Goal: Information Seeking & Learning: Check status

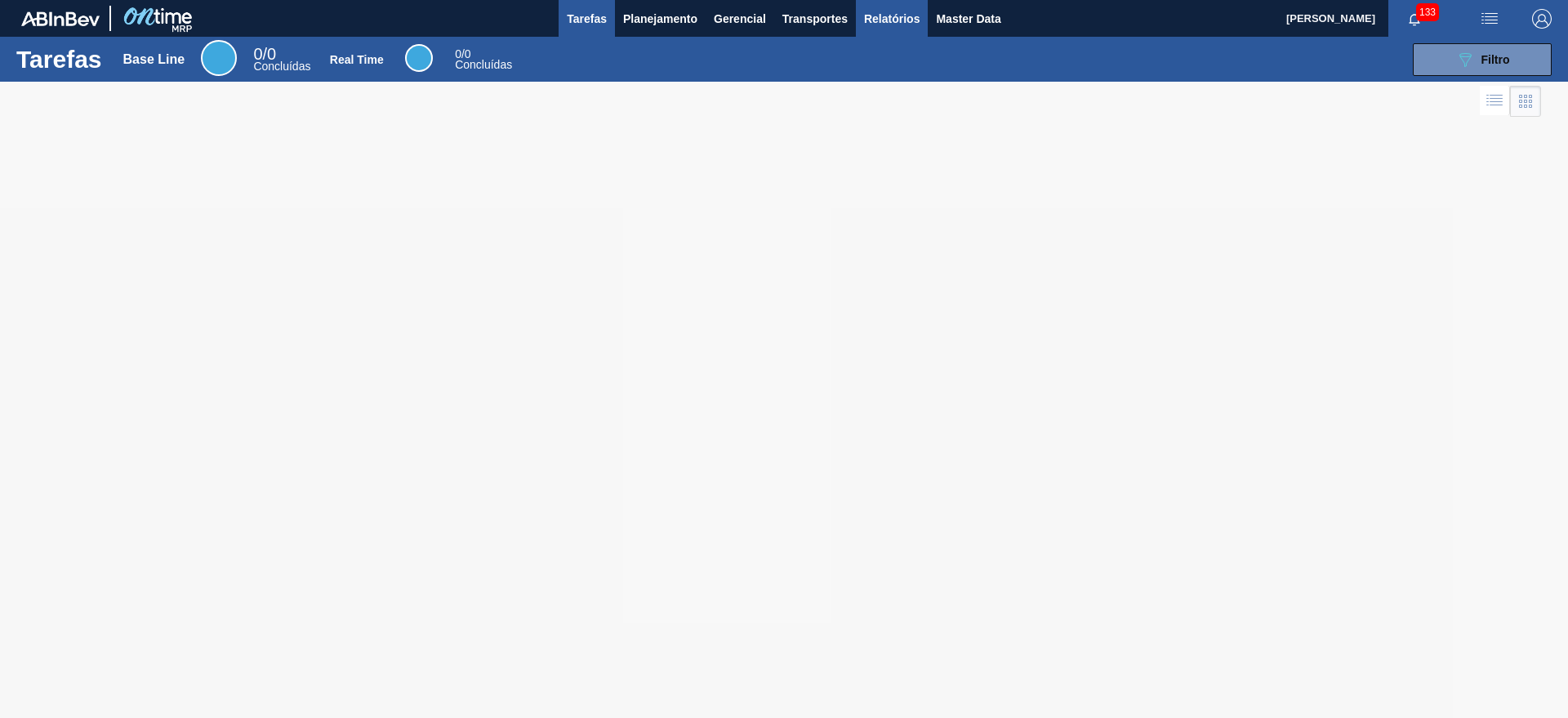
click at [898, 25] on span "Relatórios" at bounding box center [892, 19] width 56 height 20
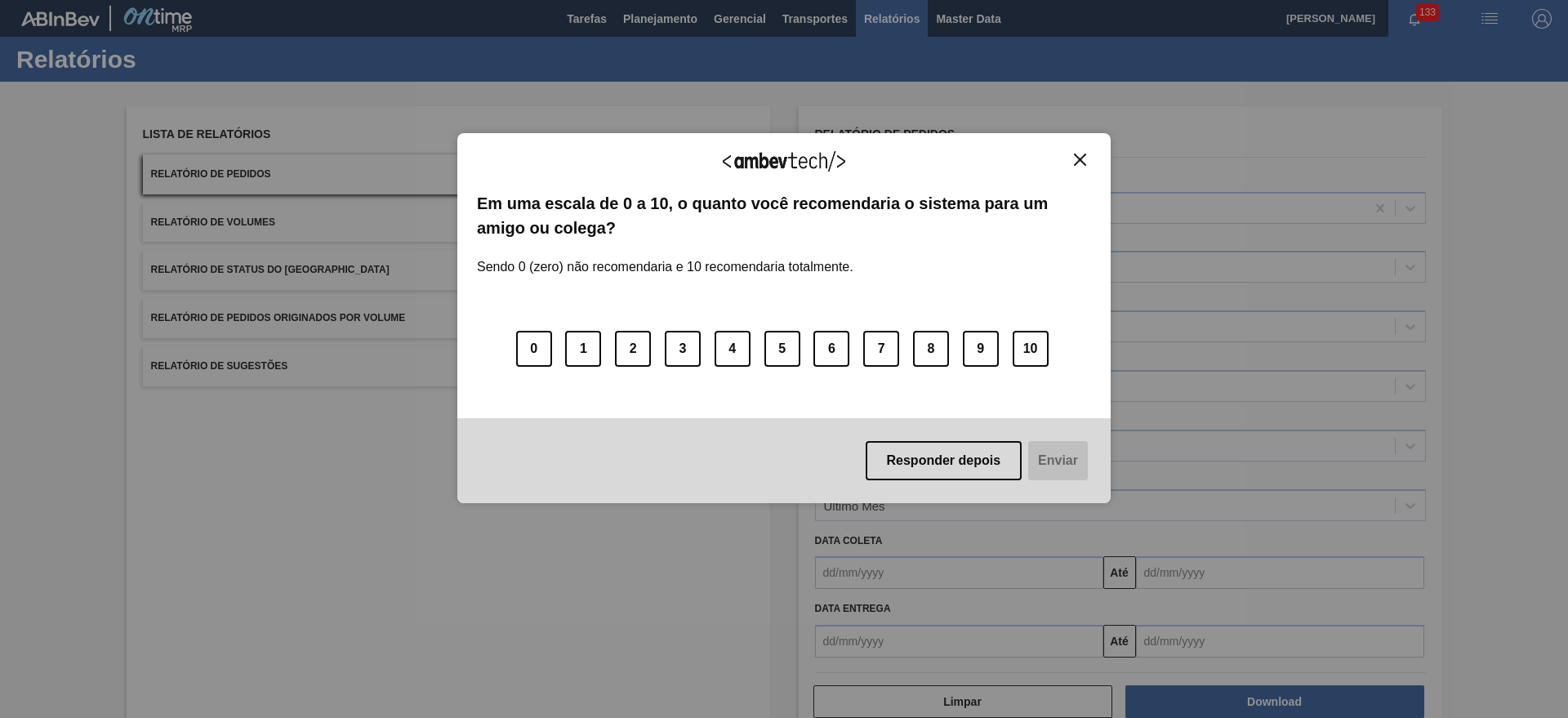
click at [670, 30] on div "Agradecemos seu feedback! Em uma escala de 0 a 10, o quanto você recomendaria o…" at bounding box center [784, 318] width 653 height 672
click at [1082, 164] on img "Close" at bounding box center [1080, 159] width 12 height 12
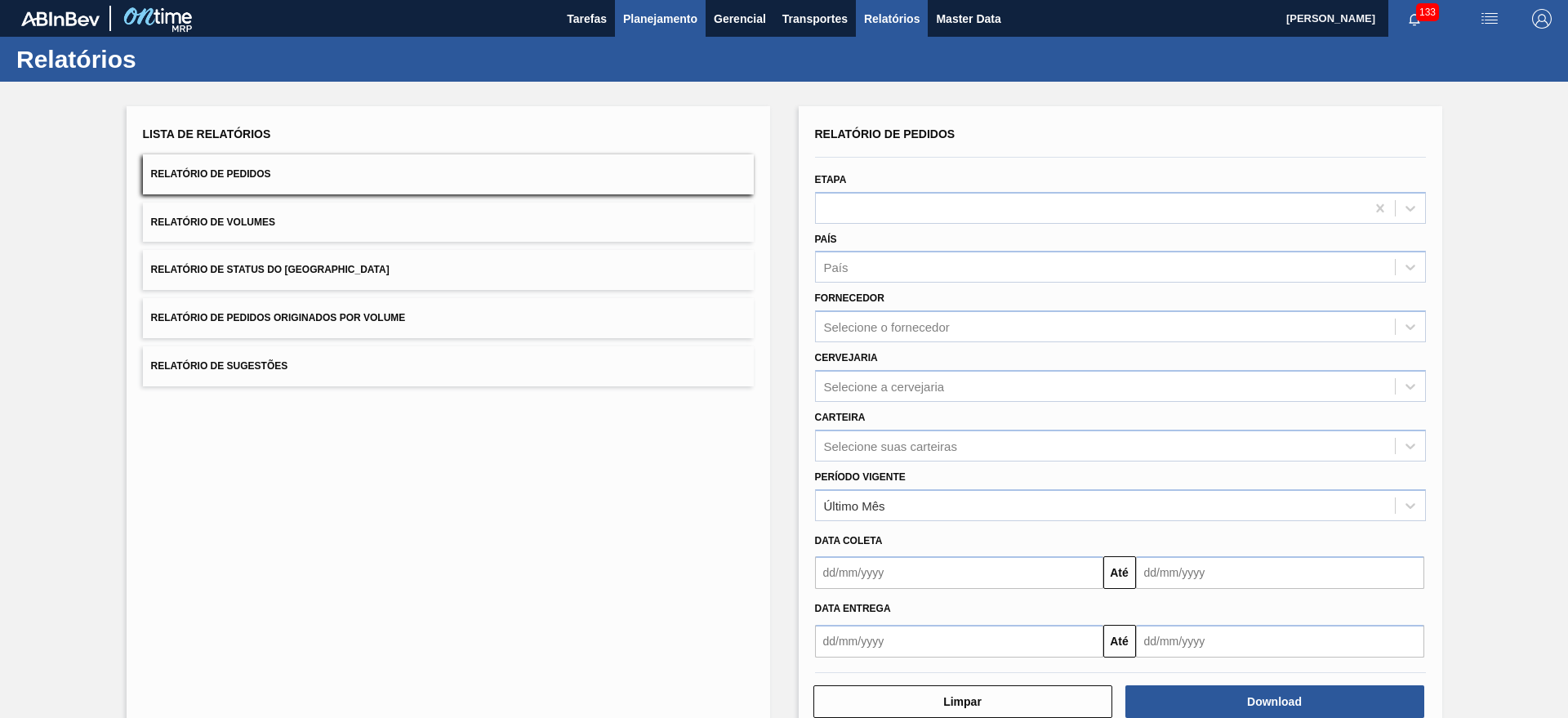
click at [668, 19] on span "Planejamento" at bounding box center [660, 19] width 75 height 20
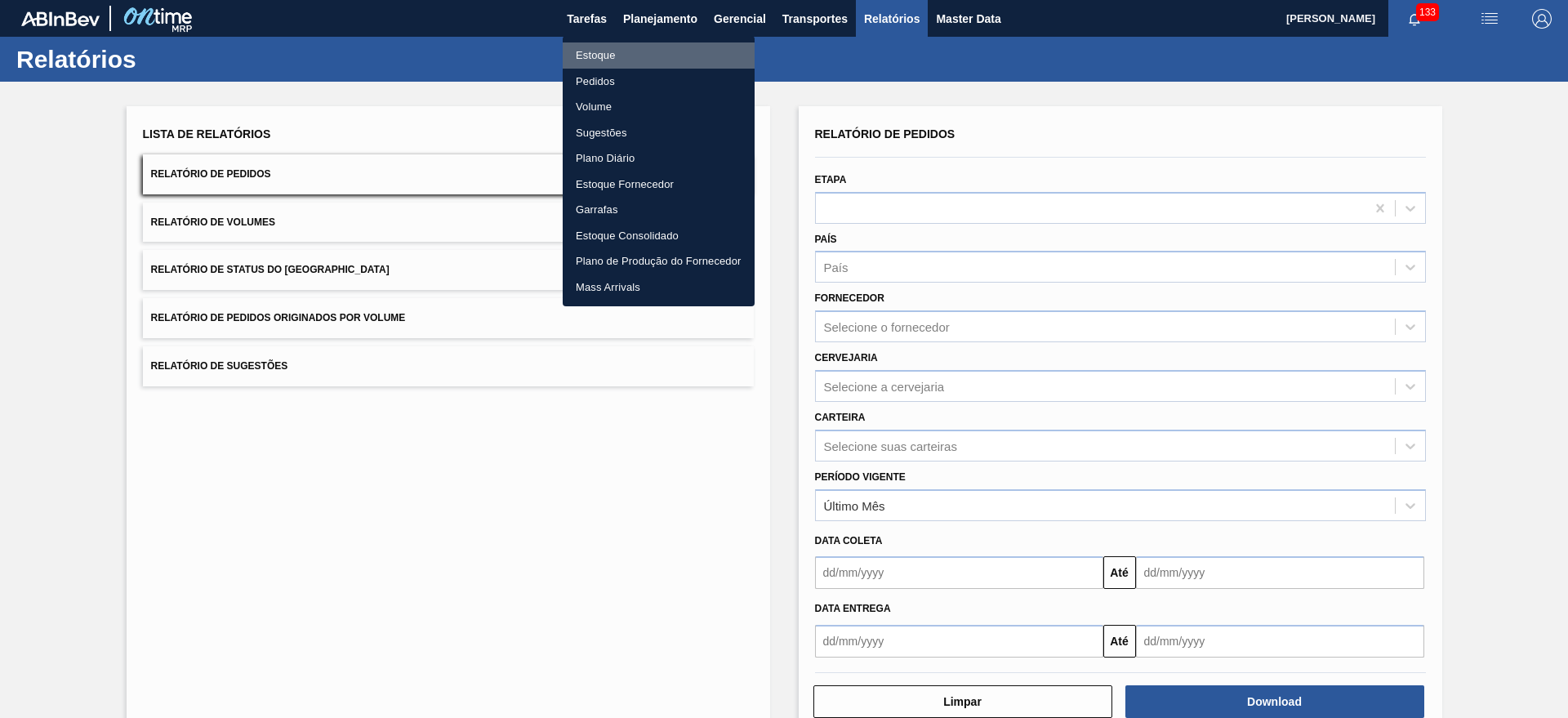
click at [682, 52] on li "Estoque" at bounding box center [658, 56] width 192 height 26
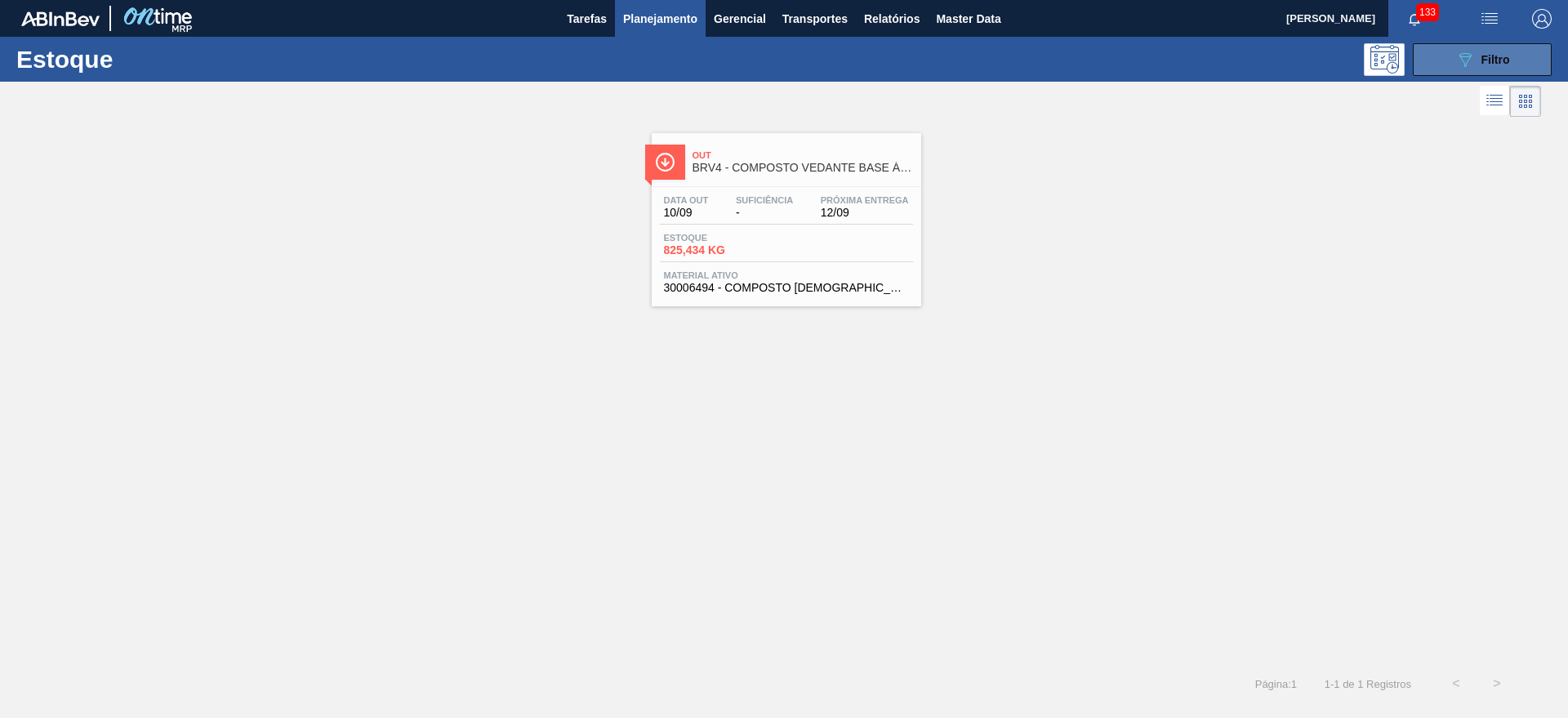
click at [1434, 47] on button "089F7B8B-B2A5-4AFE-B5C0-19BA573D28AC Filtro" at bounding box center [1482, 60] width 139 height 33
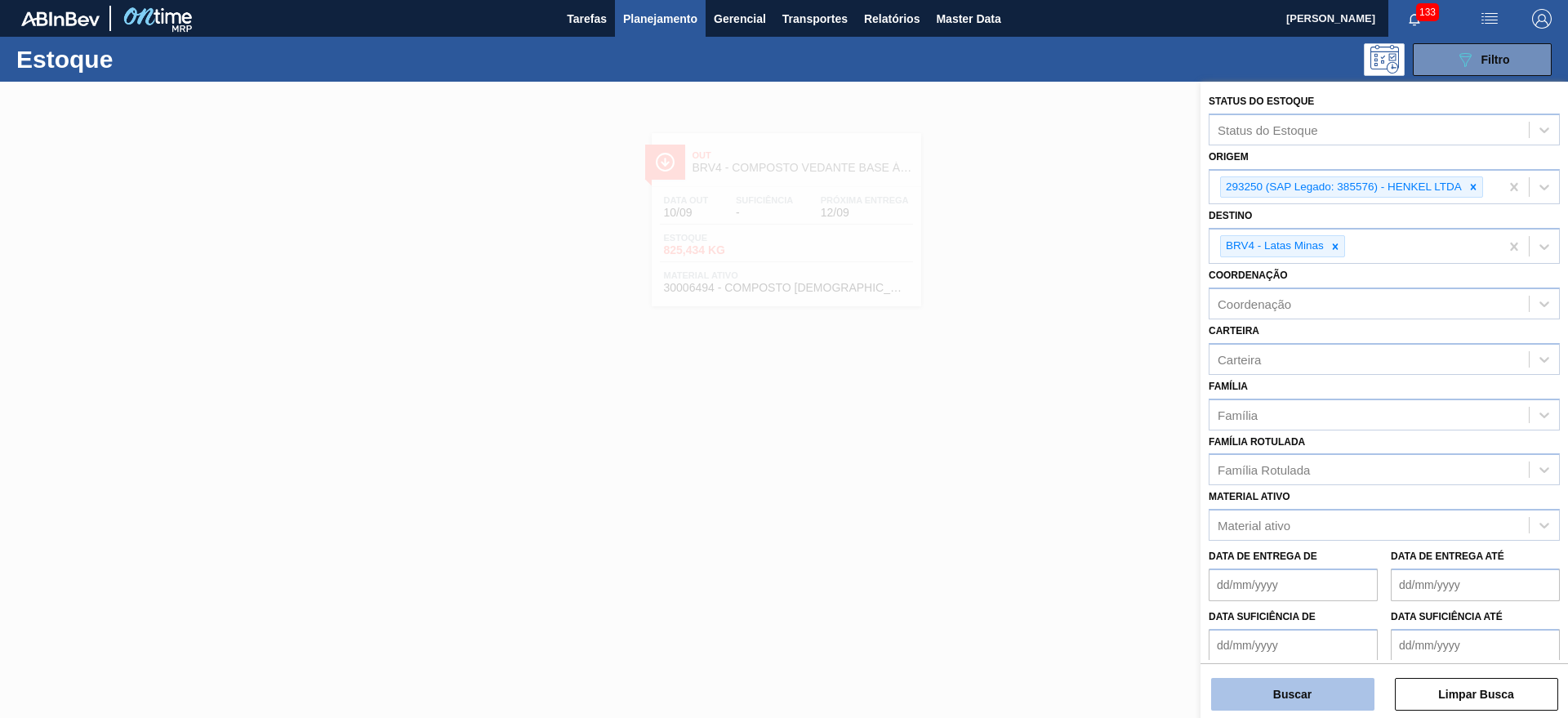
click at [1306, 683] on button "Buscar" at bounding box center [1293, 694] width 163 height 33
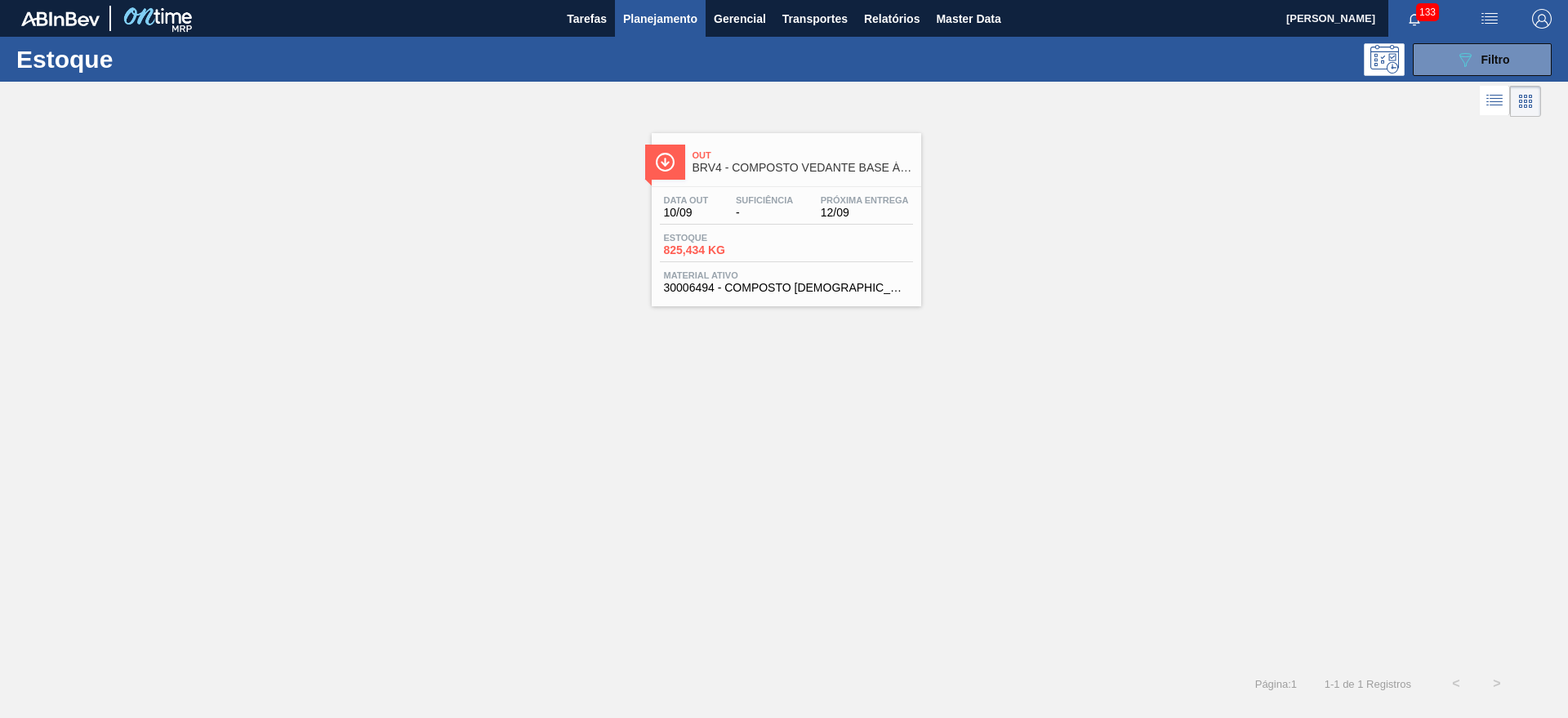
click at [827, 202] on span "Próxima Entrega" at bounding box center [864, 200] width 88 height 10
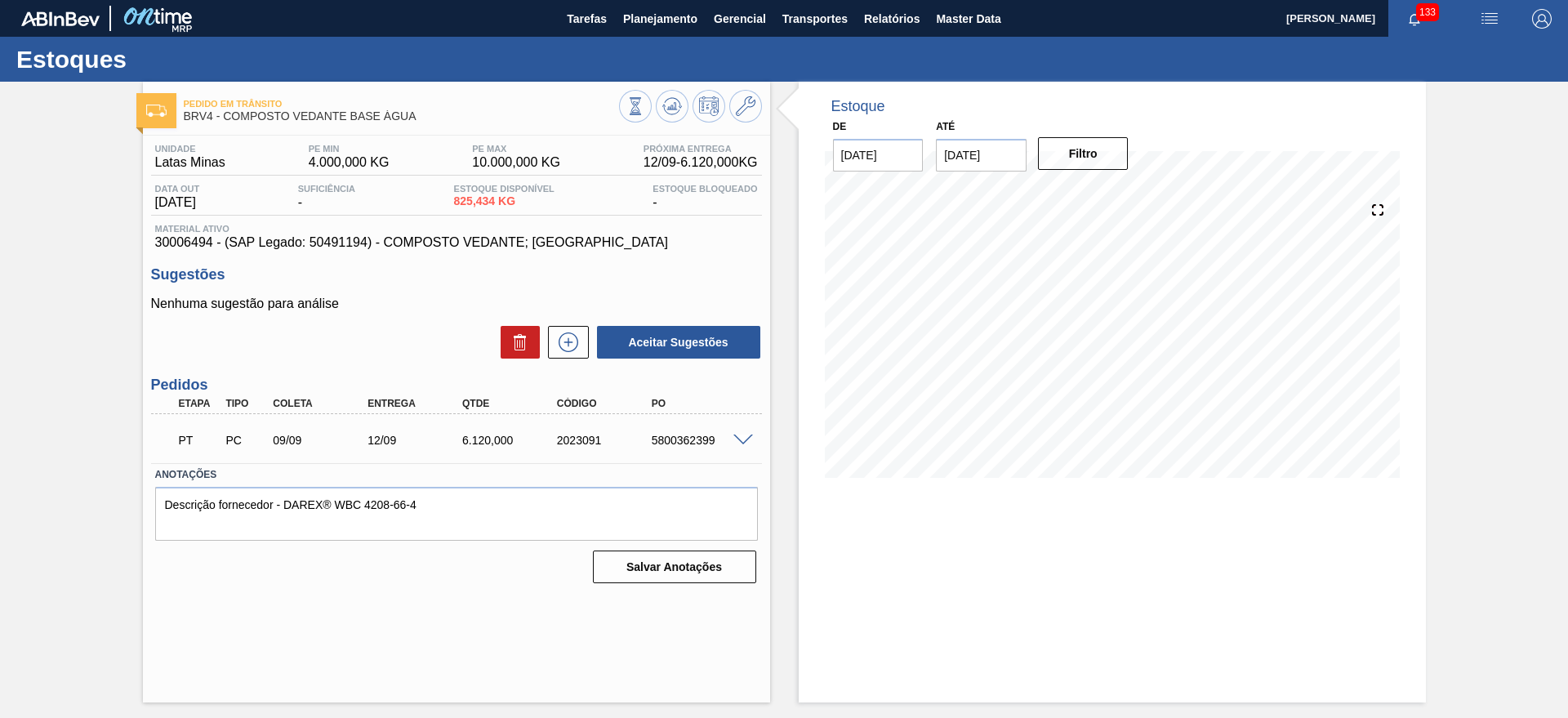
click at [668, 442] on div "5800362399" at bounding box center [700, 440] width 106 height 13
copy div "5800362399"
click at [1497, 11] on img "button" at bounding box center [1489, 19] width 20 height 20
click at [696, 27] on div at bounding box center [784, 359] width 1568 height 718
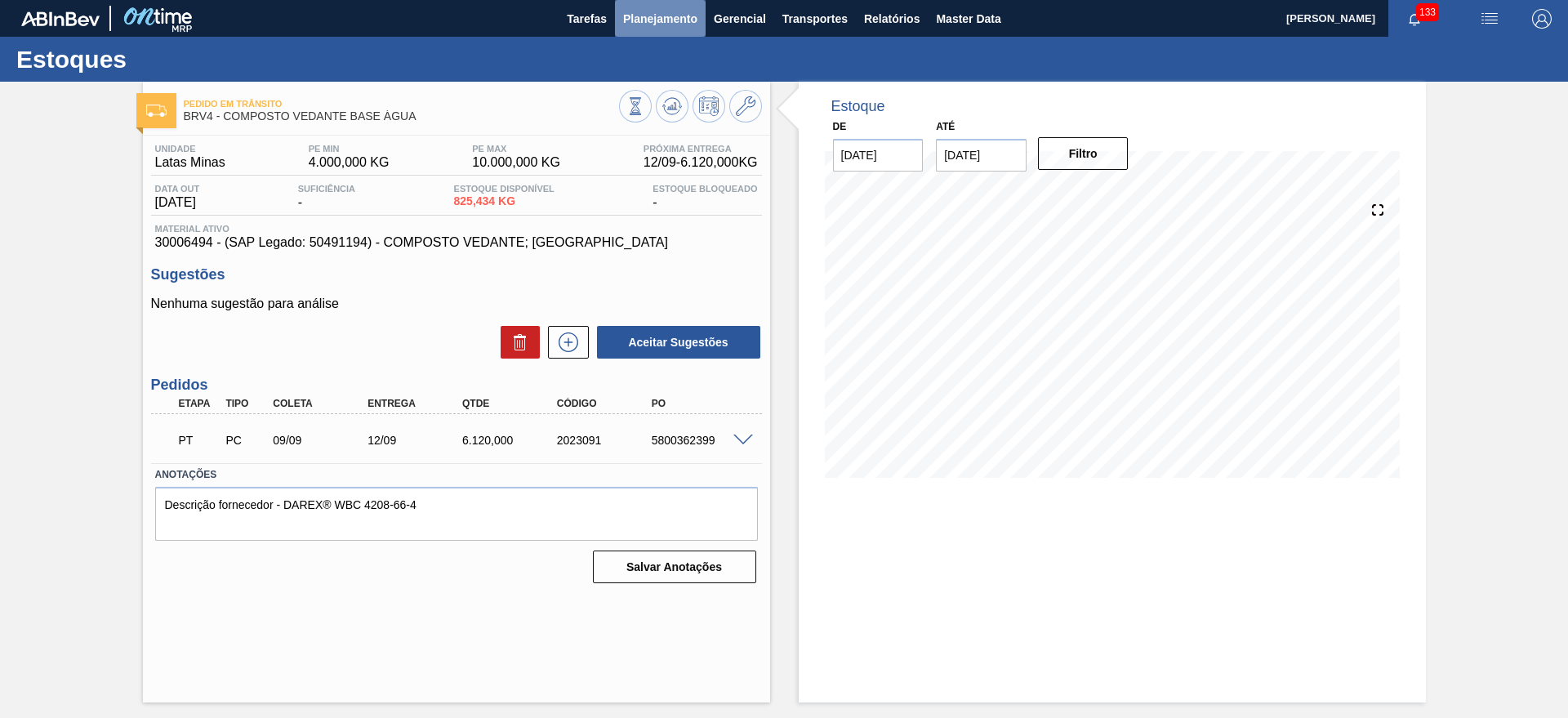
click at [687, 26] on span "Planejamento" at bounding box center [660, 19] width 75 height 20
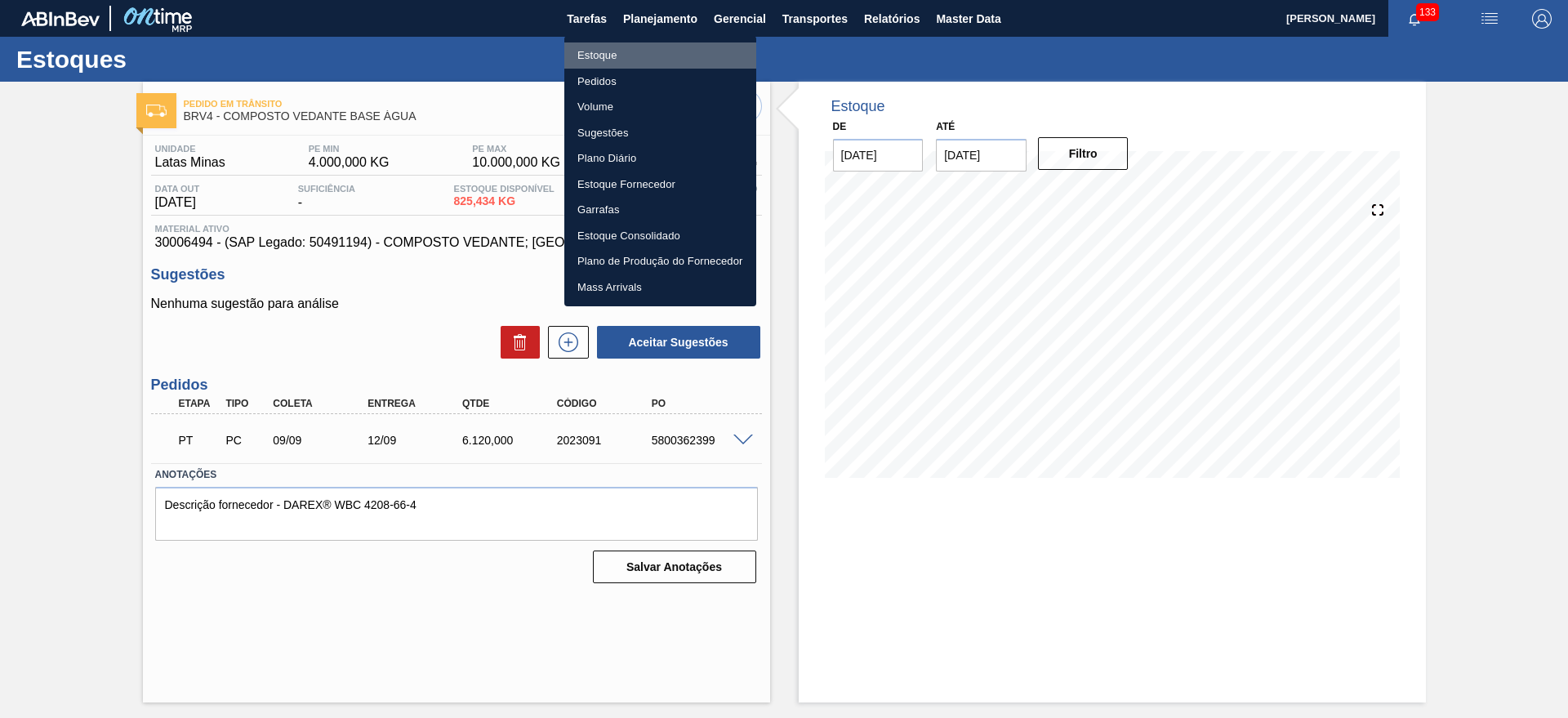
click at [618, 53] on li "Estoque" at bounding box center [660, 56] width 192 height 26
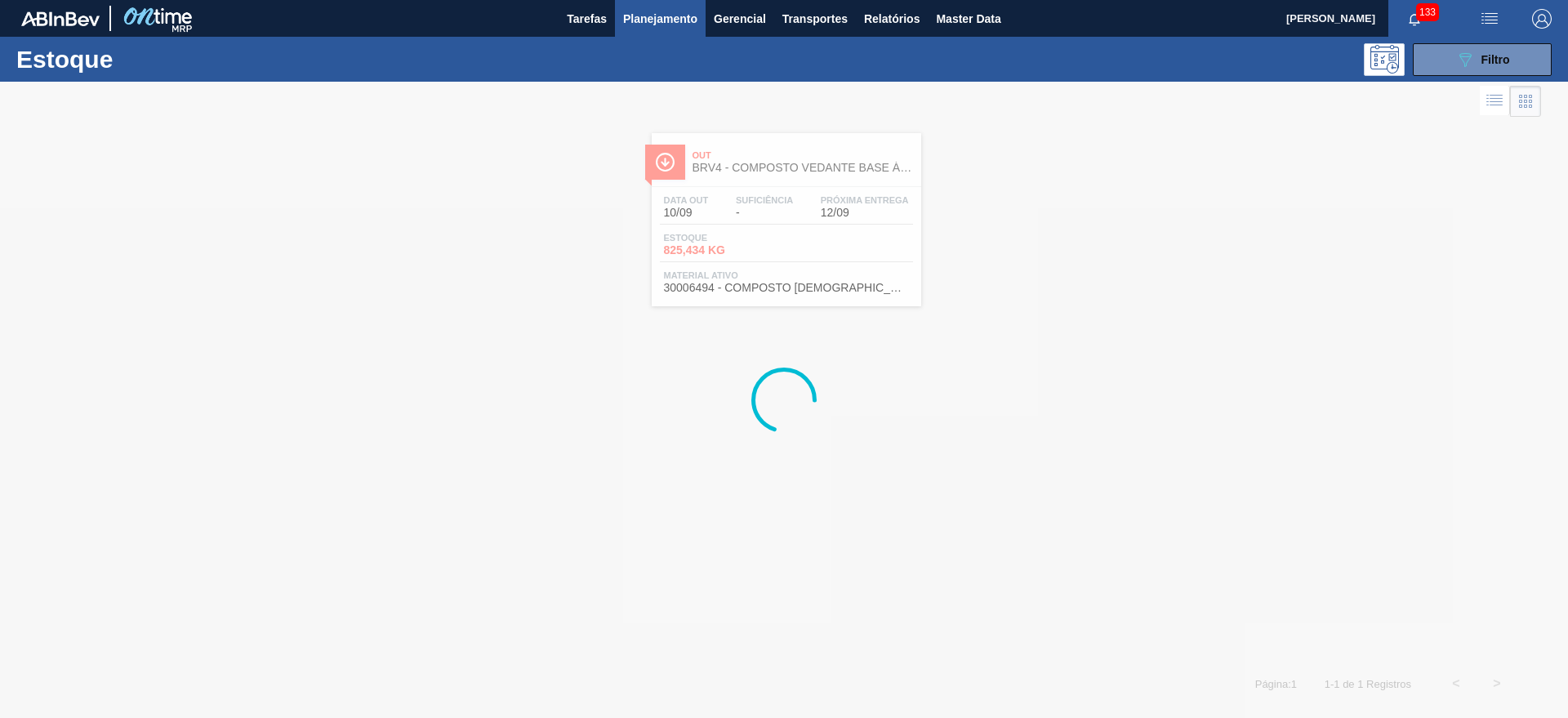
click at [1496, 39] on div "Estoque 089F7B8B-B2A5-4AFE-B5C0-19BA573D28AC Filtro" at bounding box center [784, 59] width 1568 height 45
click at [1492, 54] on span "Filtro" at bounding box center [1495, 59] width 29 height 13
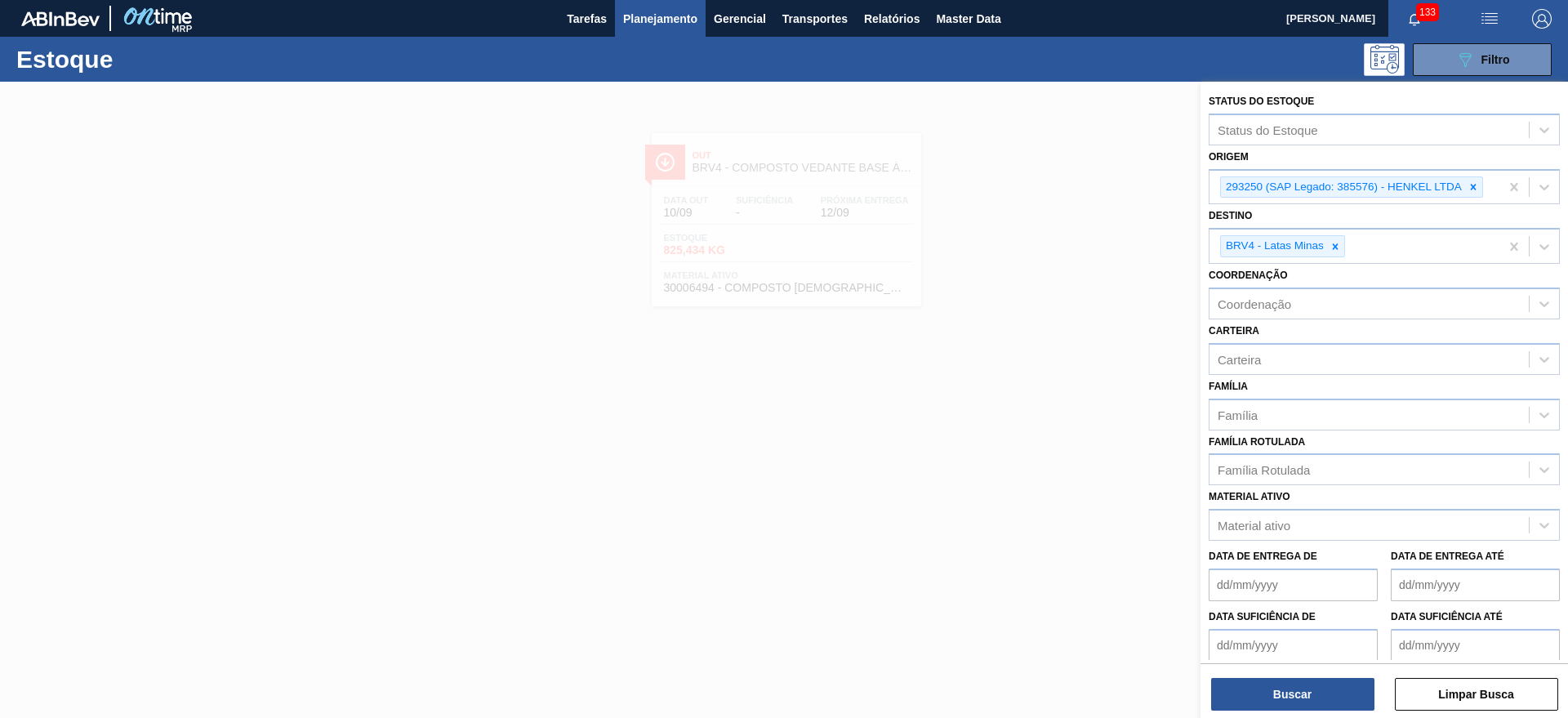
click at [665, 256] on div at bounding box center [784, 441] width 1568 height 718
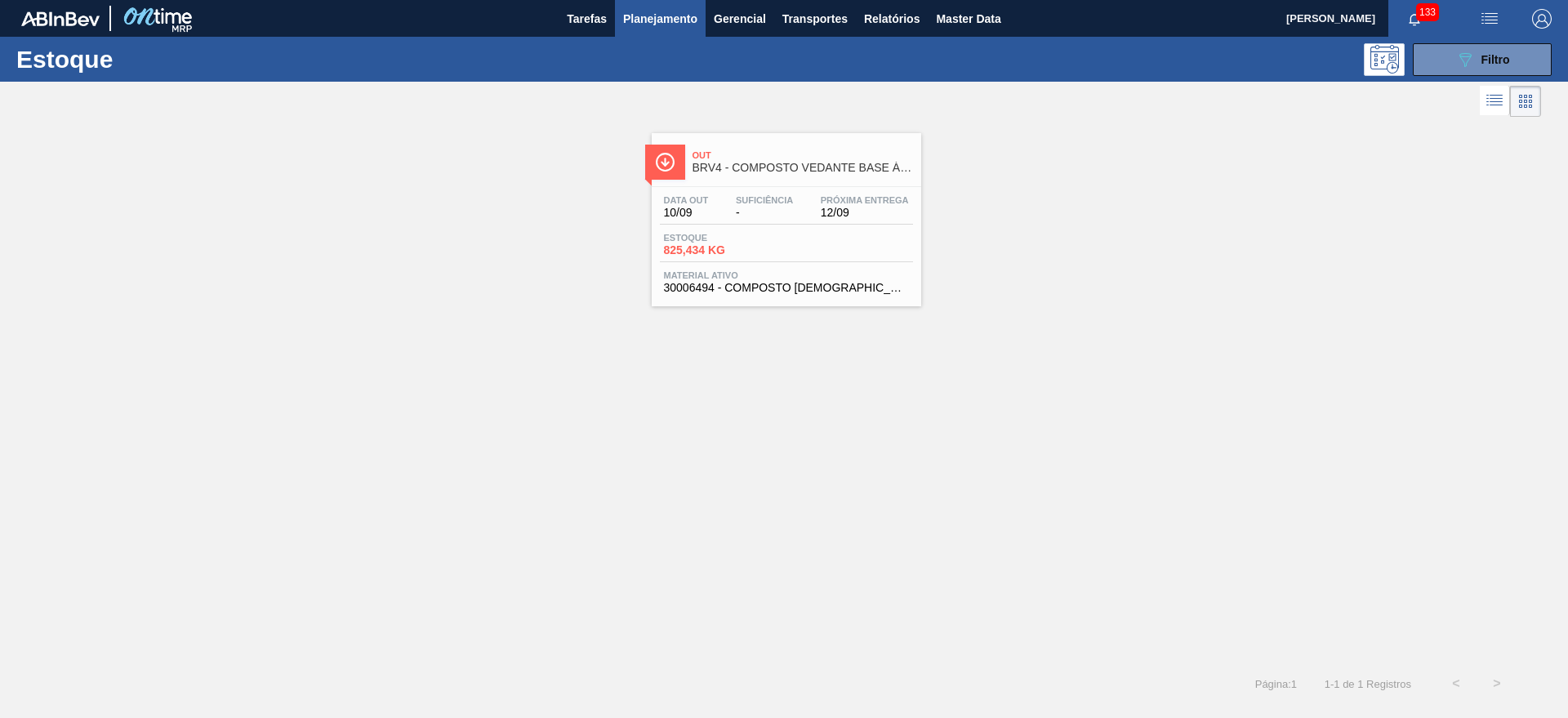
click at [693, 254] on span "825,434 KG" at bounding box center [721, 251] width 114 height 12
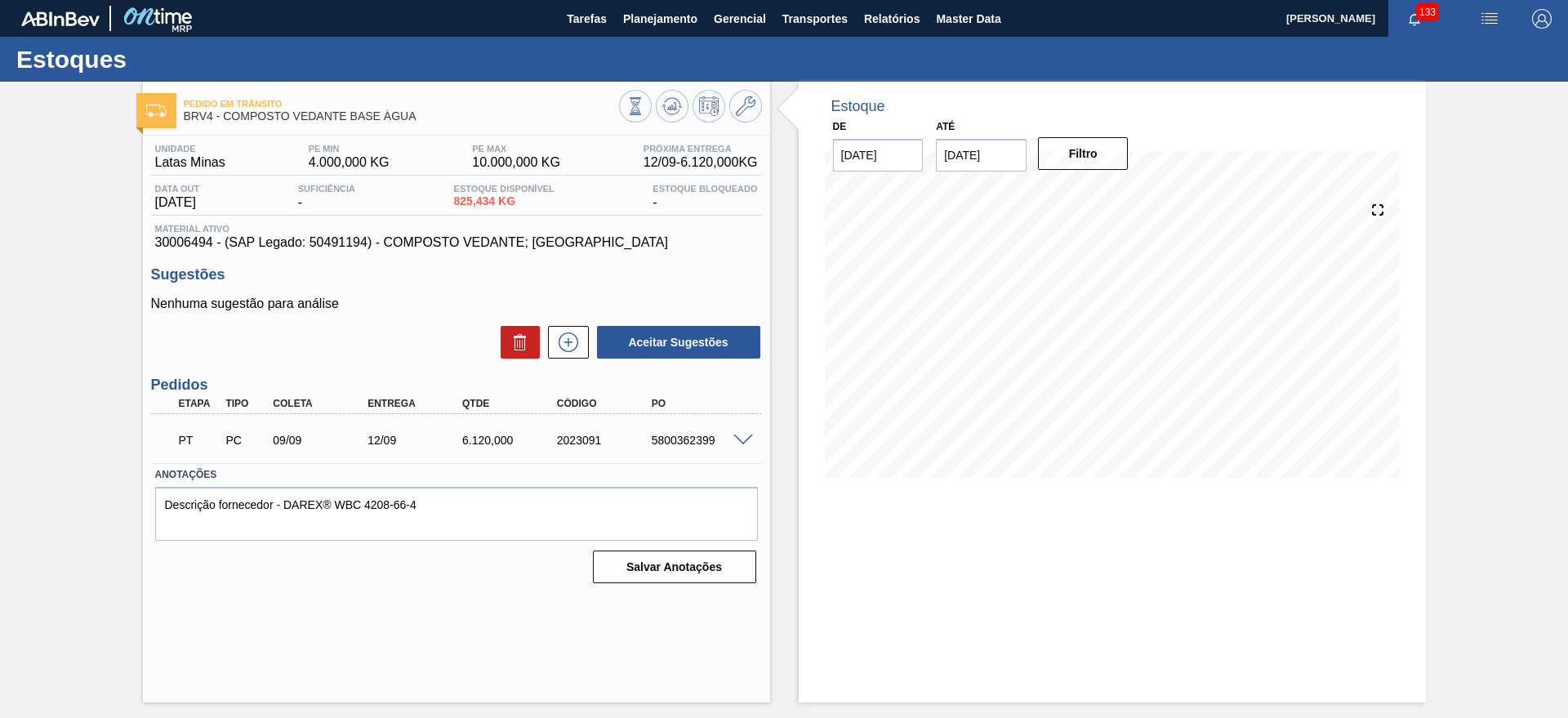
click at [748, 438] on span at bounding box center [744, 441] width 20 height 12
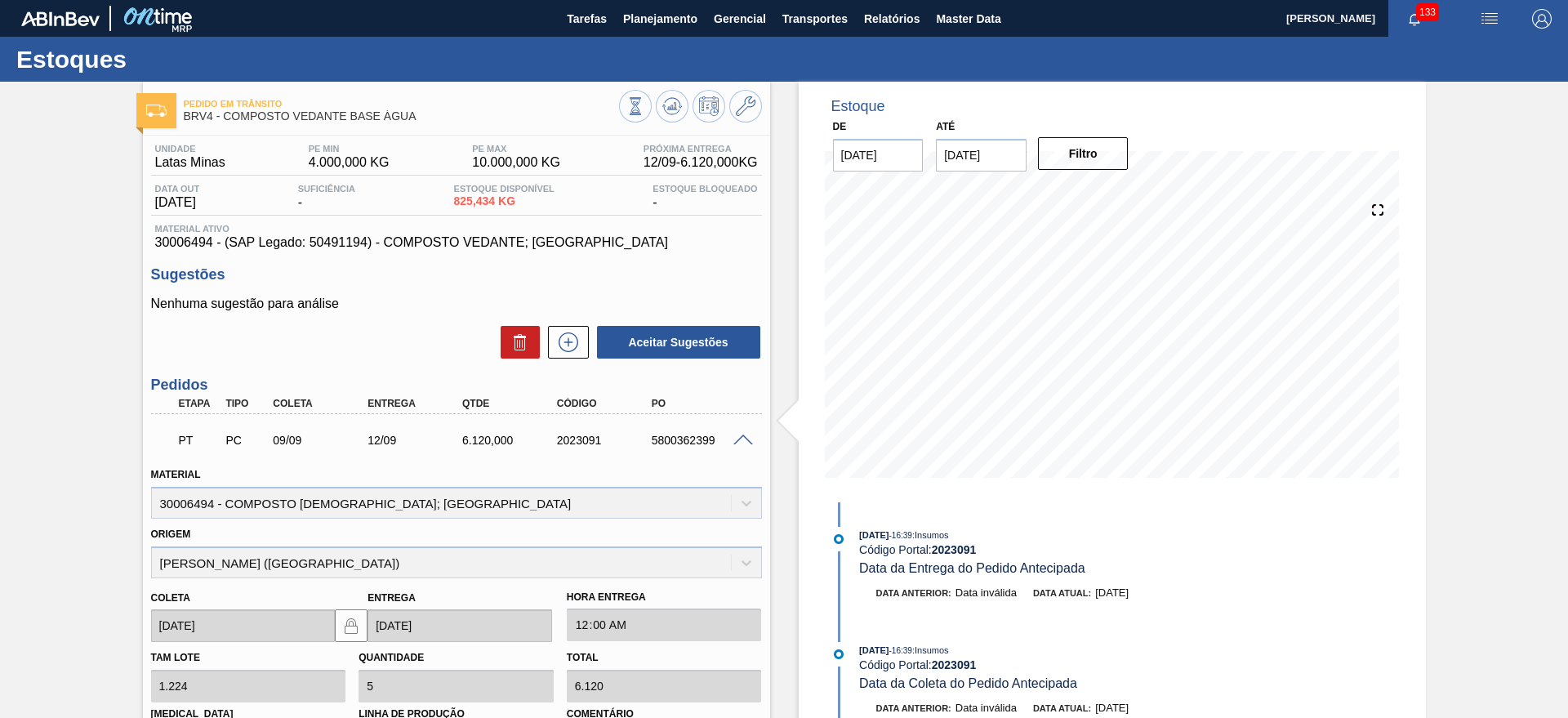
scroll to position [275, 0]
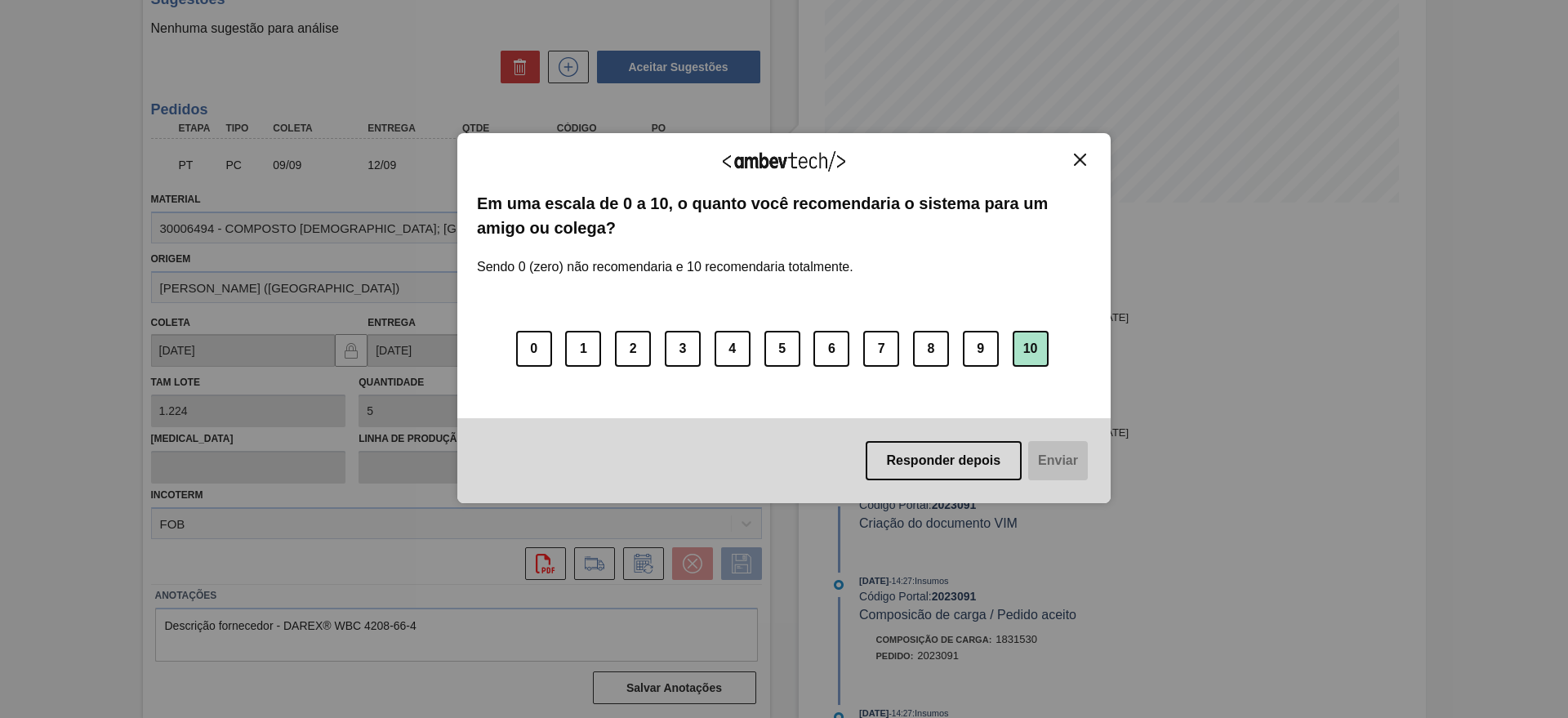
click at [1037, 355] on button "10" at bounding box center [1031, 349] width 36 height 36
click at [1058, 455] on button "Enviar" at bounding box center [1056, 460] width 63 height 39
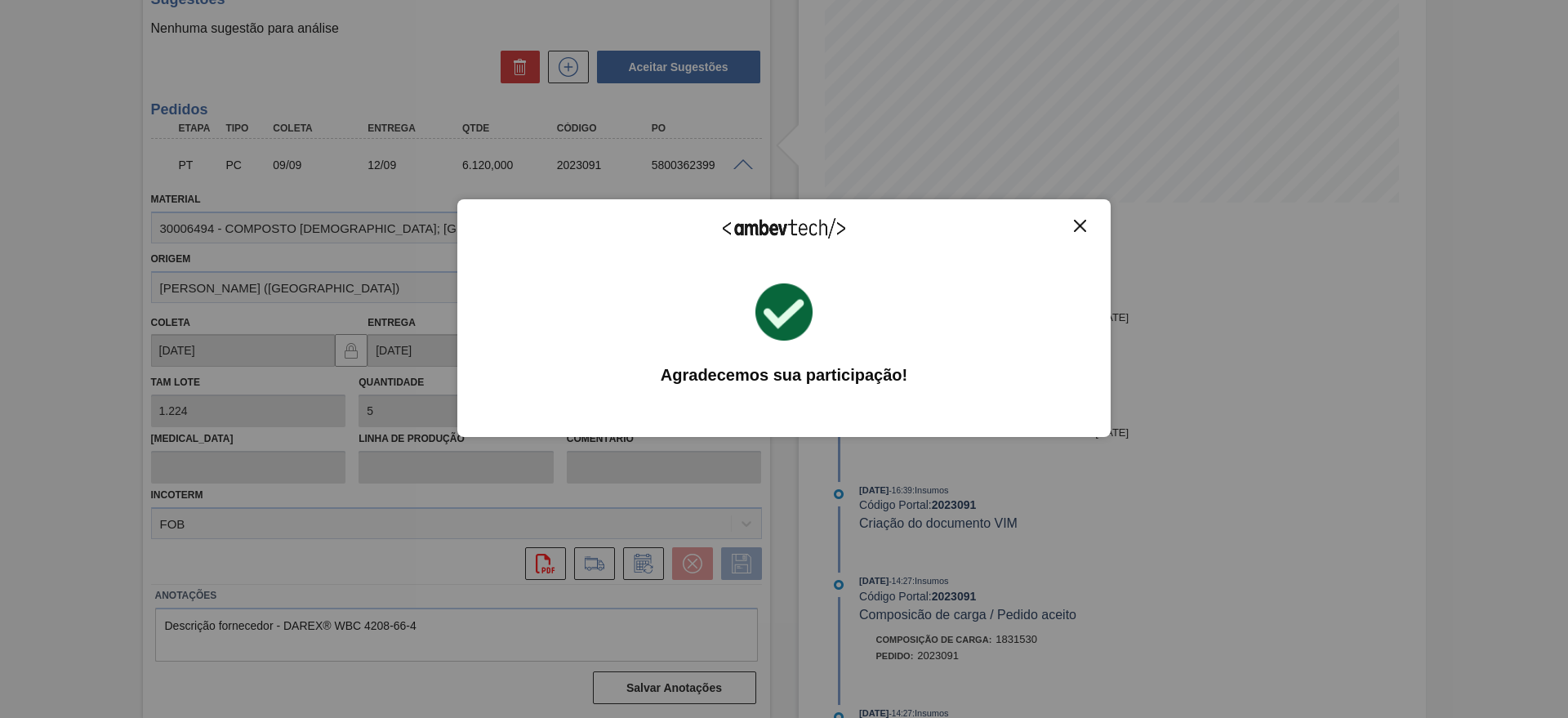
drag, startPoint x: 691, startPoint y: 351, endPoint x: 716, endPoint y: 345, distance: 25.7
click at [689, 351] on div "Agradecemos sua participação! Ocorreu um erro ao enviar a sua avaliação. Por fa…" at bounding box center [784, 355] width 614 height 165
click at [1068, 220] on div "Agradecemos seu feedback!" at bounding box center [784, 238] width 614 height 39
click at [1076, 222] on img "Close" at bounding box center [1080, 226] width 12 height 12
